Goal: Task Accomplishment & Management: Complete application form

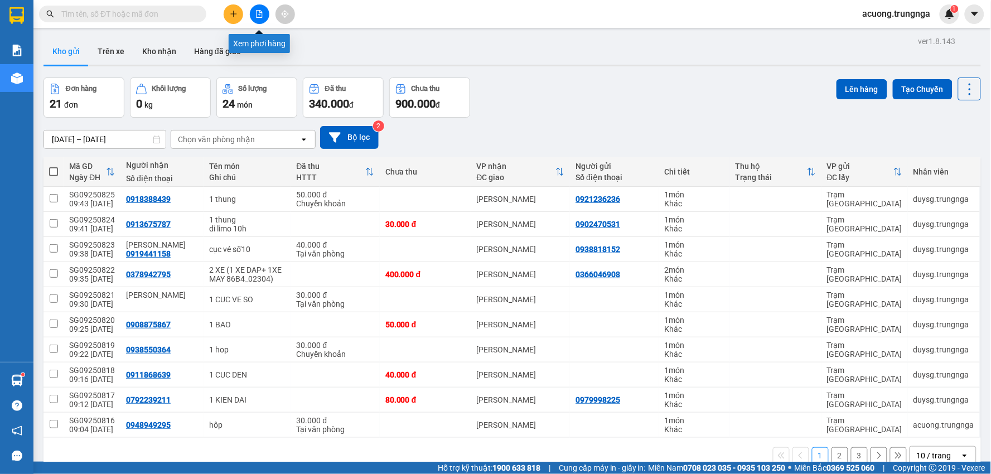
click at [240, 14] on button at bounding box center [234, 14] width 20 height 20
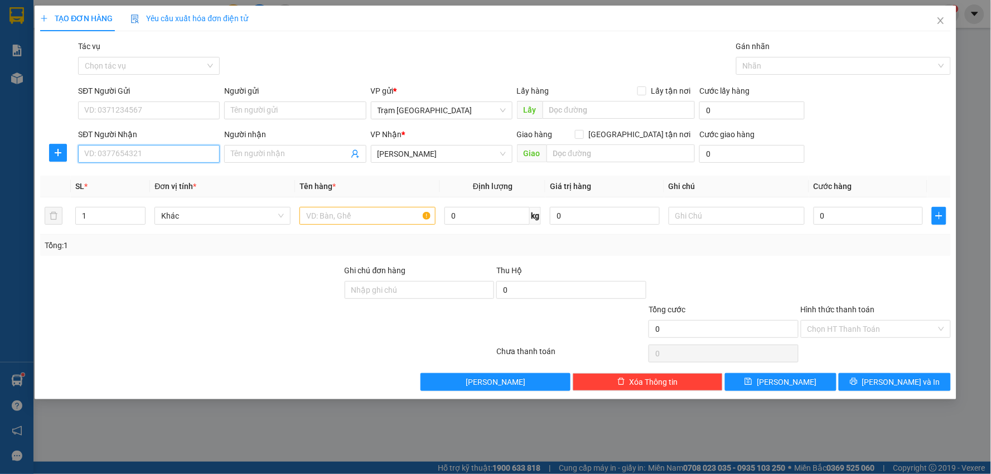
click at [179, 154] on input "SĐT Người Nhận" at bounding box center [149, 154] width 142 height 18
type input "0372432284"
click at [177, 101] on input "SĐT Người Gửi" at bounding box center [149, 110] width 142 height 18
click at [357, 215] on input "text" at bounding box center [367, 216] width 136 height 18
type input "1 hop"
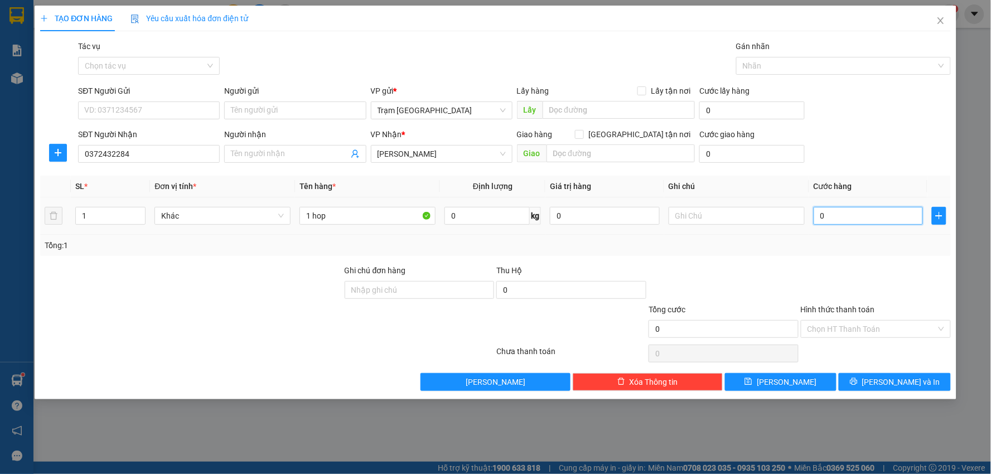
click at [857, 223] on input "0" at bounding box center [869, 216] width 110 height 18
type input "003"
type input "3"
type input "0.030"
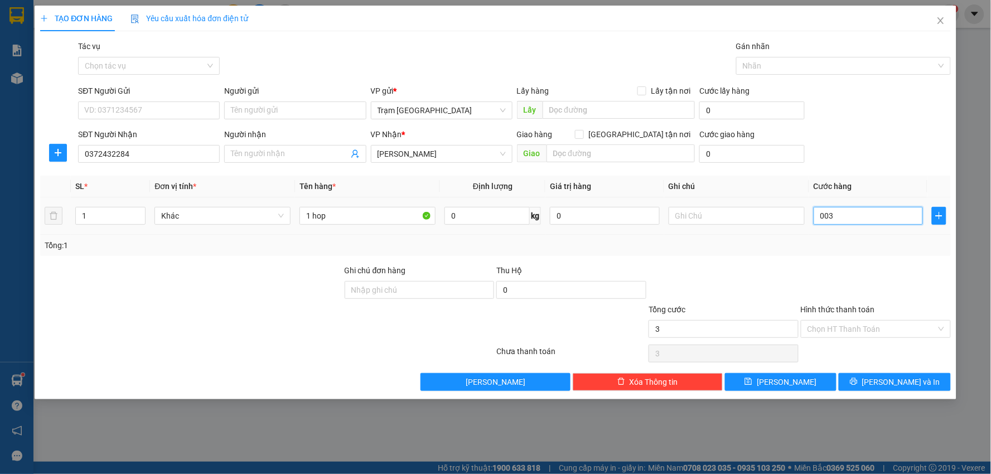
type input "30"
click at [868, 281] on div at bounding box center [876, 283] width 152 height 39
type input "30.000"
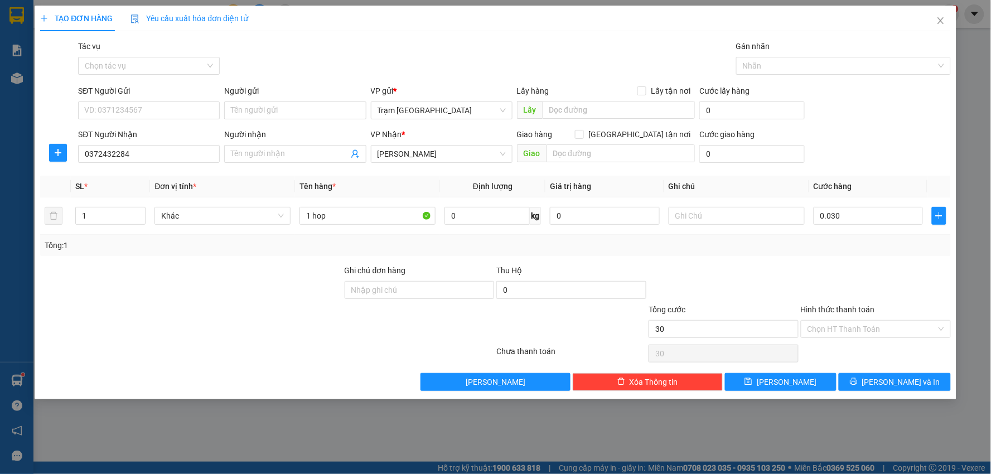
type input "30.000"
click at [882, 377] on button "[PERSON_NAME] và In" at bounding box center [895, 382] width 112 height 18
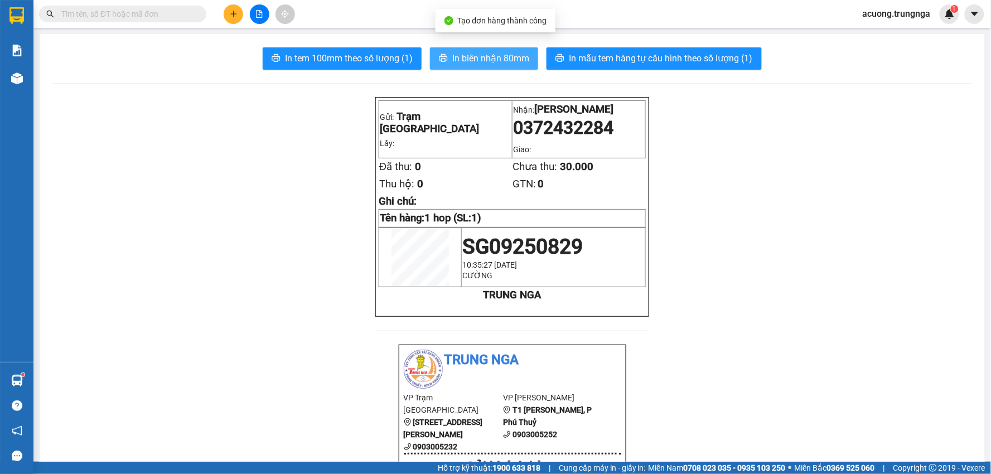
click at [510, 67] on button "In biên nhận 80mm" at bounding box center [484, 58] width 108 height 22
